Goal: Task Accomplishment & Management: Manage account settings

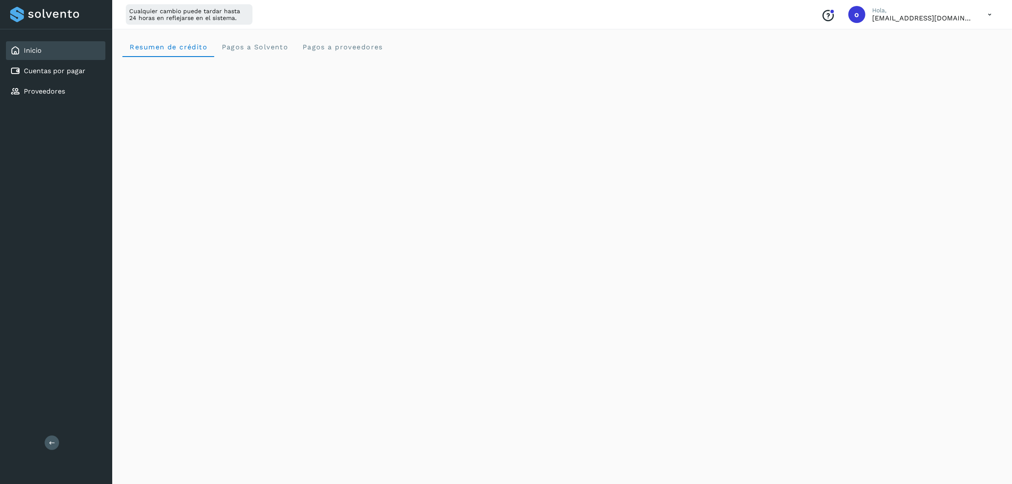
click at [94, 68] on div "Cuentas por pagar" at bounding box center [55, 71] width 99 height 19
